Goal: Communication & Community: Ask a question

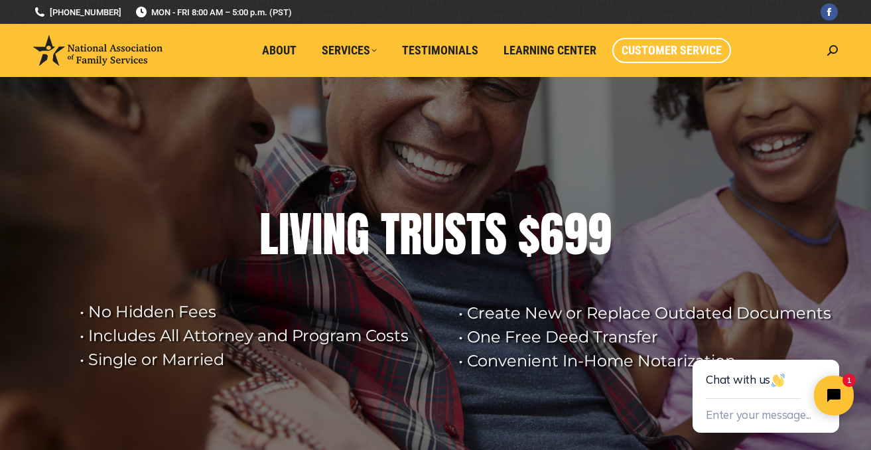
click at [692, 48] on span "Customer Service" at bounding box center [671, 50] width 100 height 15
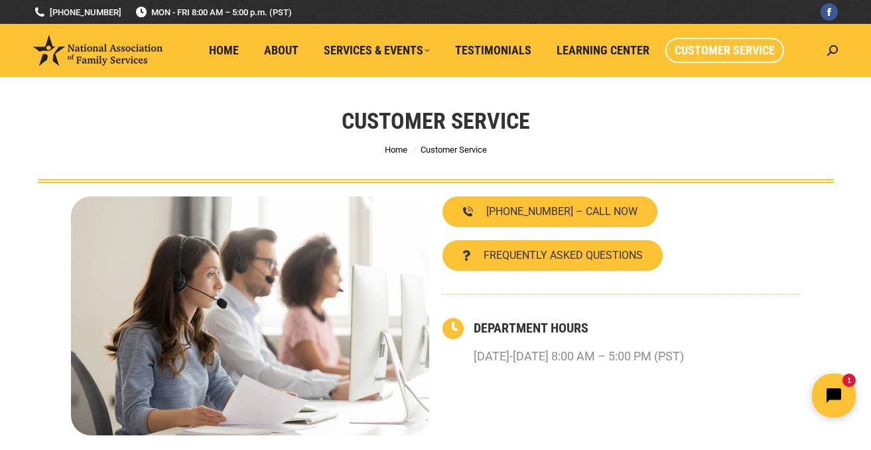
click at [841, 395] on icon "Open chat widget" at bounding box center [841, 395] width 21 height 21
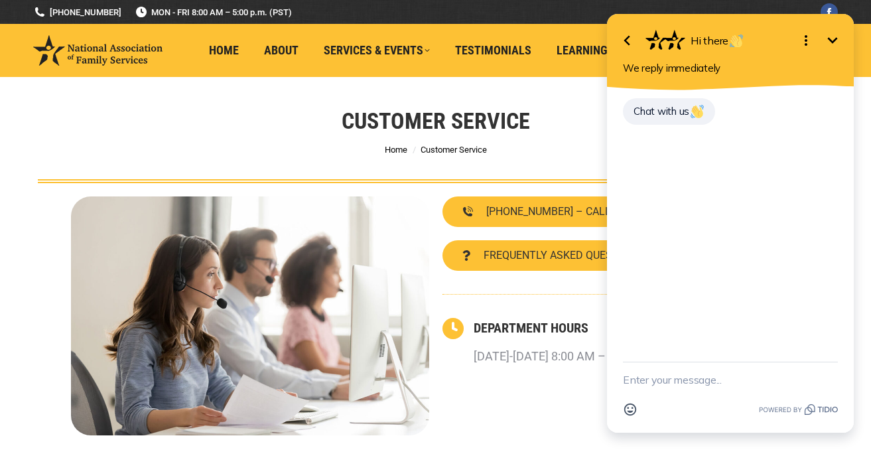
click at [686, 379] on textarea "New message" at bounding box center [730, 379] width 215 height 34
click at [706, 378] on textarea "We went to a seminar on the 6th and paid for the" at bounding box center [714, 373] width 182 height 48
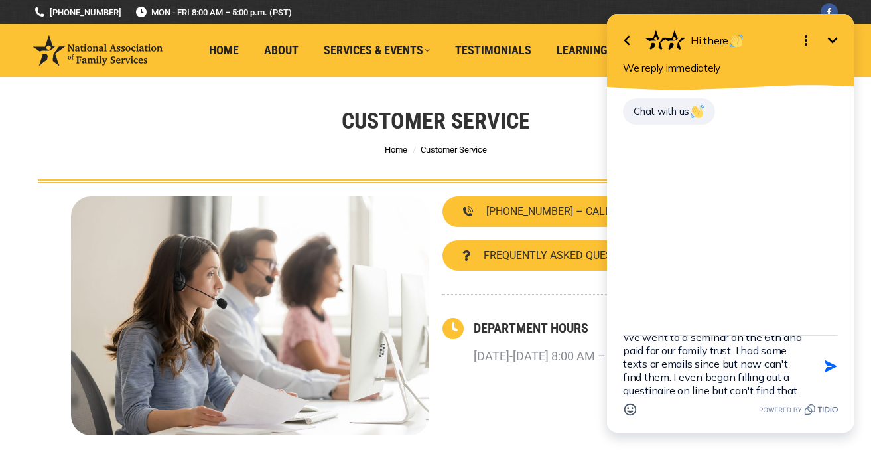
scroll to position [29, 0]
type textarea "We went to a seminar on the 6th and paid for our family trust. I had some texts…"
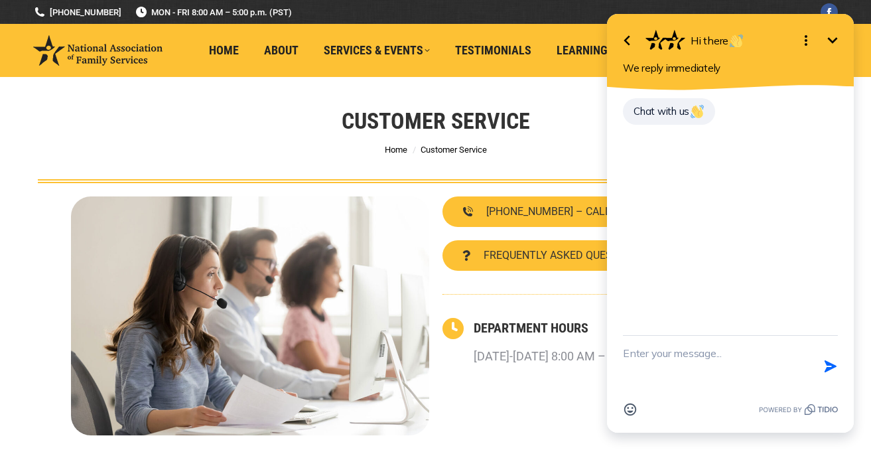
scroll to position [0, 0]
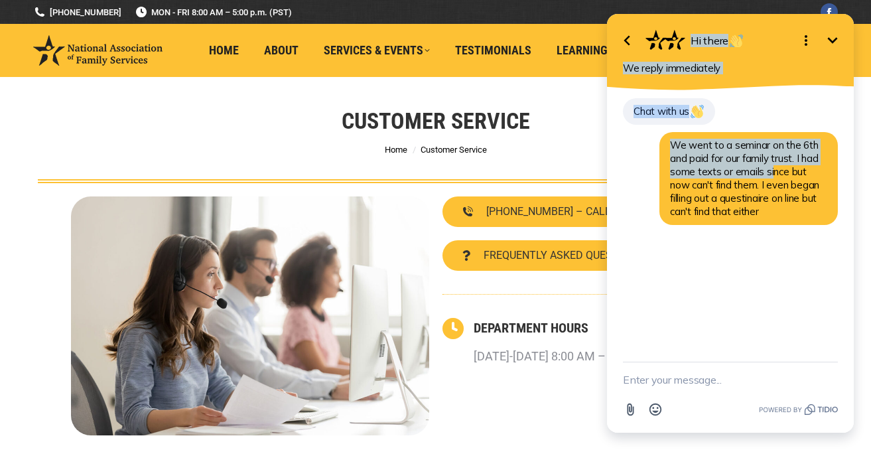
drag, startPoint x: 767, startPoint y: 27, endPoint x: 769, endPoint y: 166, distance: 139.3
click at [769, 166] on div "Go back Hi there Minimize Open options We reply immediately Chat with us We wen…" at bounding box center [730, 223] width 247 height 418
click at [621, 278] on div "Chat with us We went to a seminar on the 6th and paid for our family trust. I h…" at bounding box center [730, 225] width 247 height 271
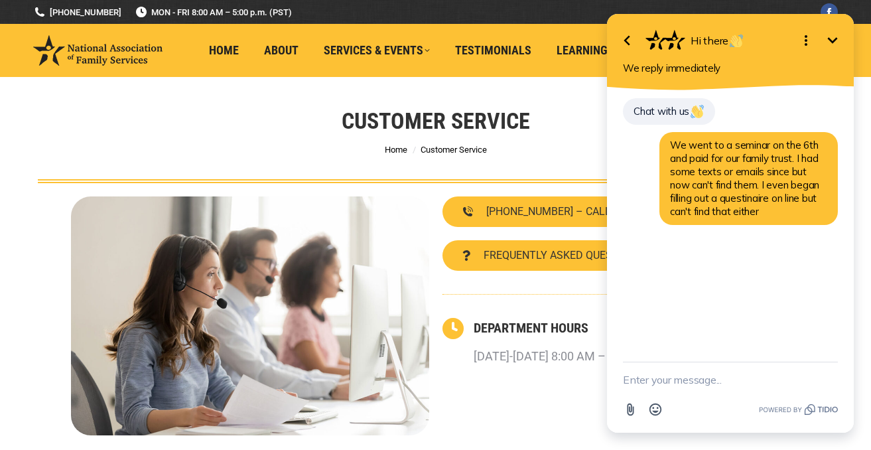
click at [837, 39] on icon "Minimize" at bounding box center [832, 40] width 16 height 16
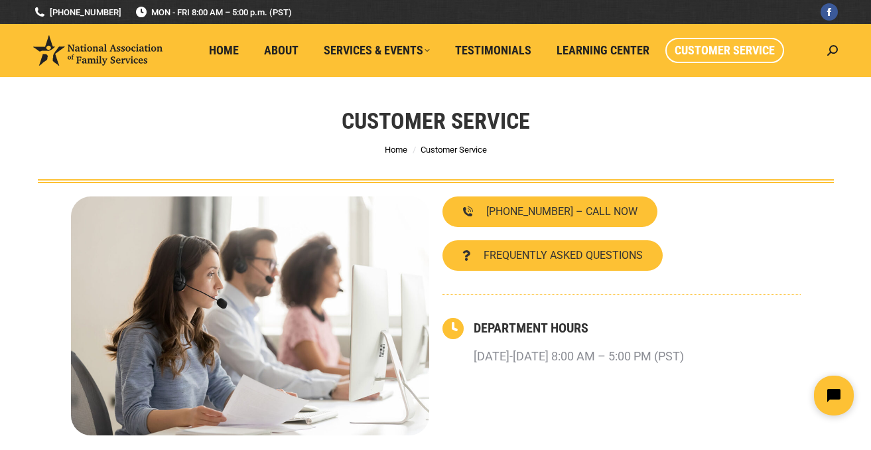
click at [726, 56] on span "Customer Service" at bounding box center [724, 50] width 100 height 15
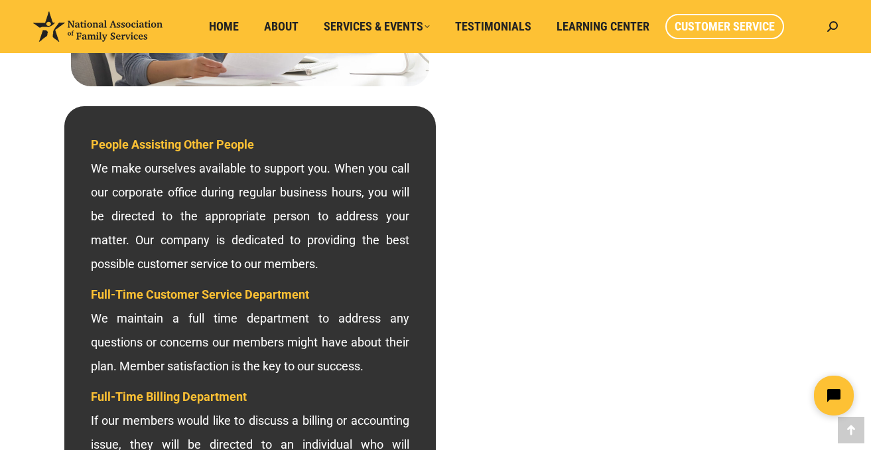
scroll to position [350, 0]
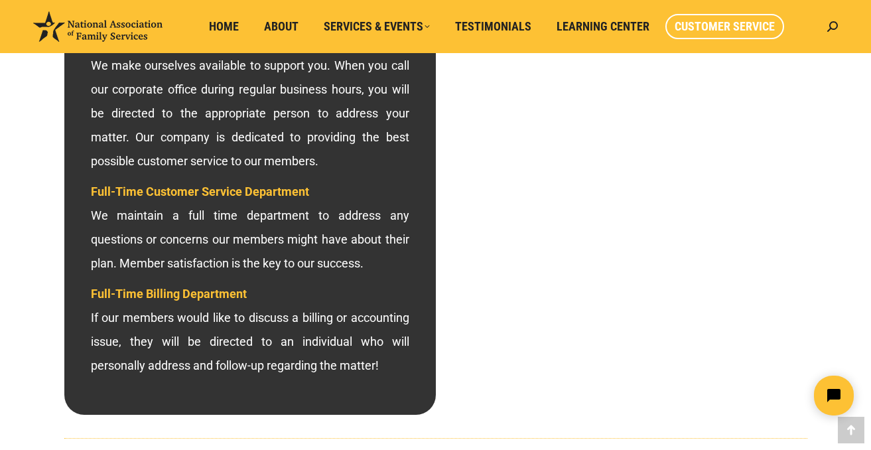
scroll to position [454, 0]
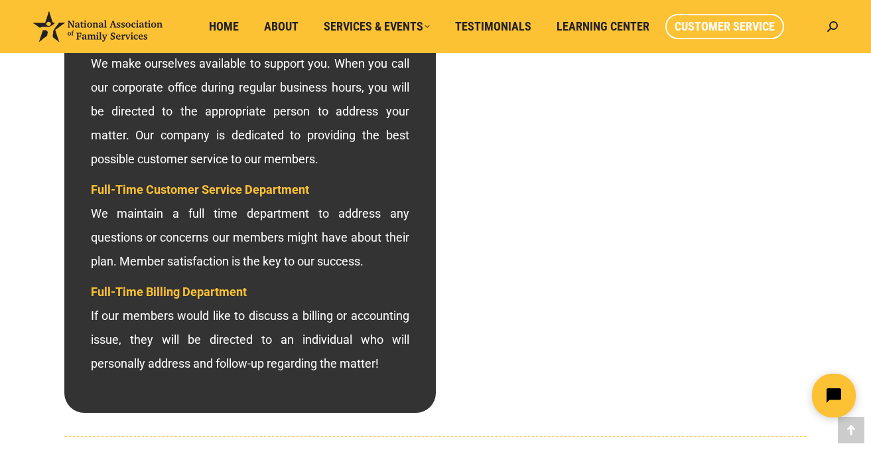
click at [834, 385] on button "Open chat widget" at bounding box center [834, 395] width 44 height 44
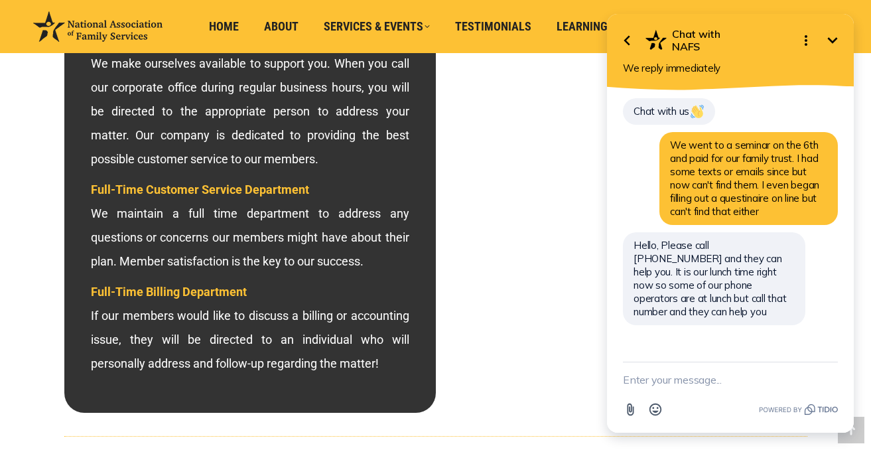
scroll to position [0, 0]
type textarea "ok"
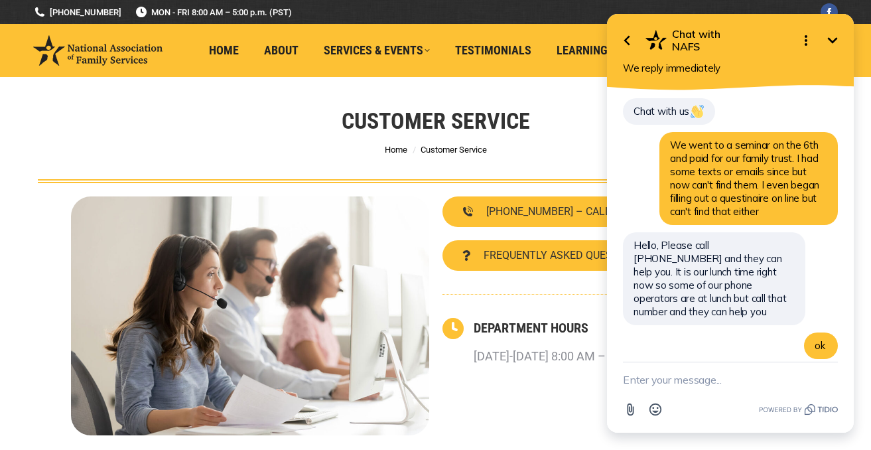
click at [803, 40] on icon "Open options" at bounding box center [806, 40] width 16 height 16
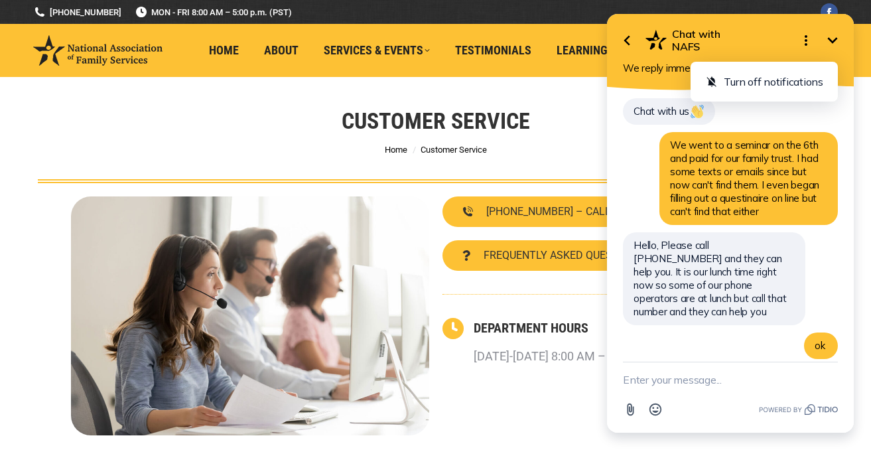
click at [722, 50] on h2 "Chat with NAFS" at bounding box center [729, 40] width 115 height 25
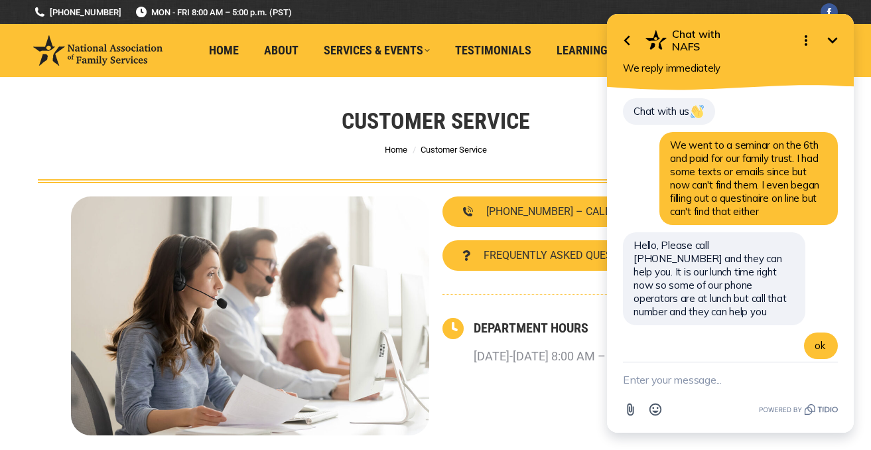
click at [625, 41] on icon "button" at bounding box center [626, 41] width 6 height 10
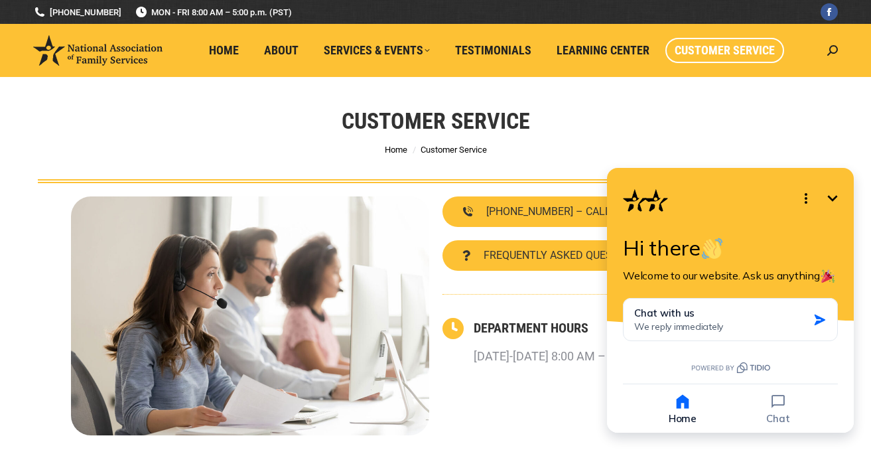
click at [685, 401] on icon "button" at bounding box center [682, 402] width 13 height 14
click at [802, 198] on icon "Open options" at bounding box center [806, 198] width 16 height 16
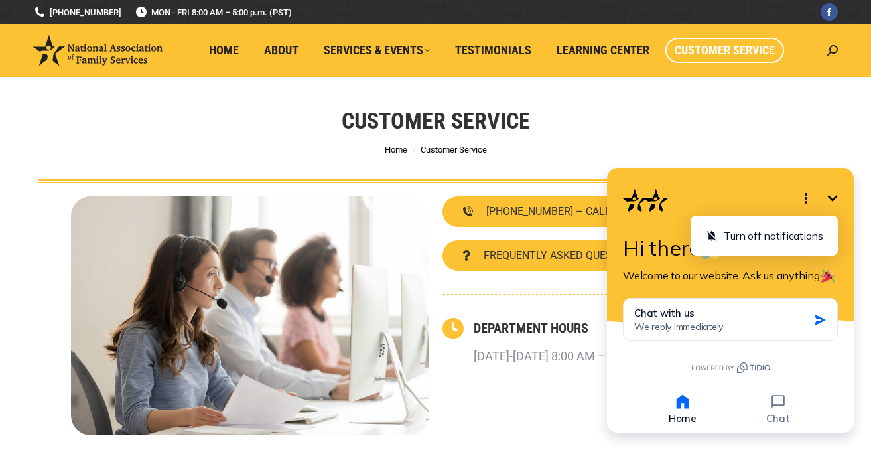
click at [829, 191] on icon "Minimize" at bounding box center [832, 198] width 16 height 16
